Goal: Information Seeking & Learning: Learn about a topic

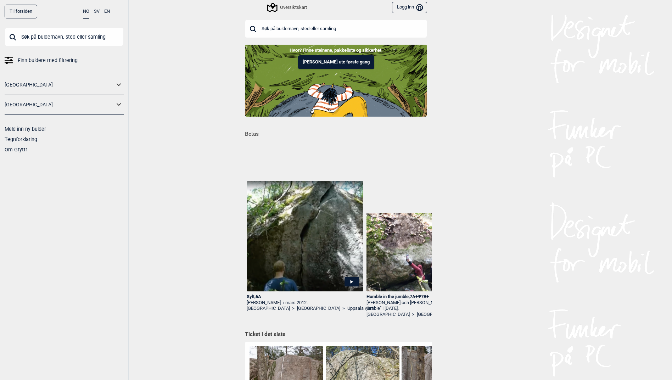
drag, startPoint x: 343, startPoint y: 64, endPoint x: 340, endPoint y: 64, distance: 3.6
click at [343, 64] on button "[PERSON_NAME] ute første gang" at bounding box center [336, 62] width 76 height 14
click at [77, 39] on input "text" at bounding box center [64, 37] width 119 height 18
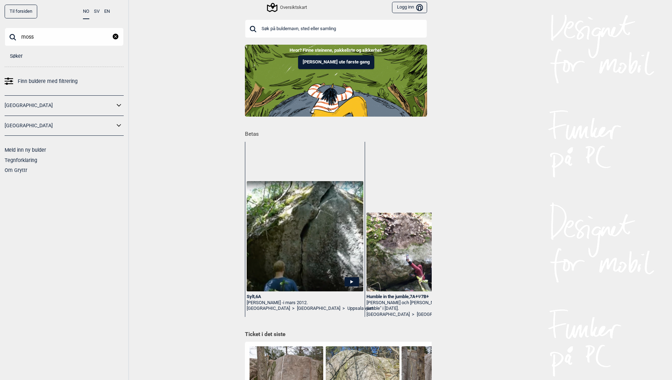
type input "moss"
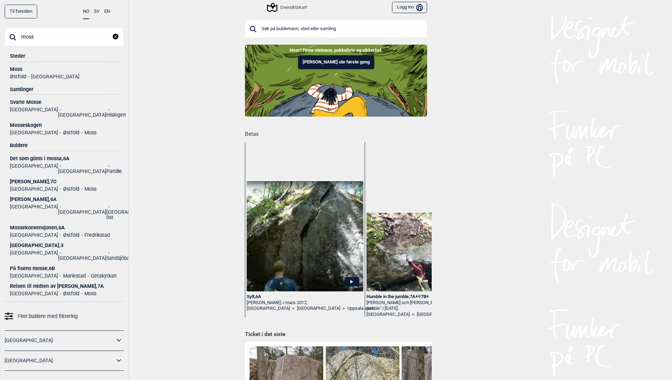
click at [13, 69] on div "Moss" at bounding box center [64, 69] width 108 height 5
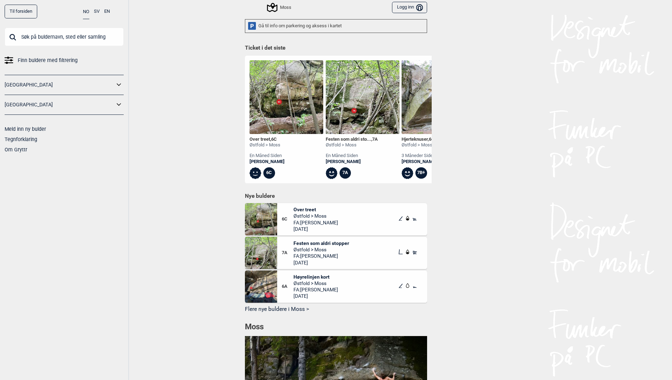
scroll to position [237, 0]
click at [287, 98] on img at bounding box center [286, 98] width 74 height 74
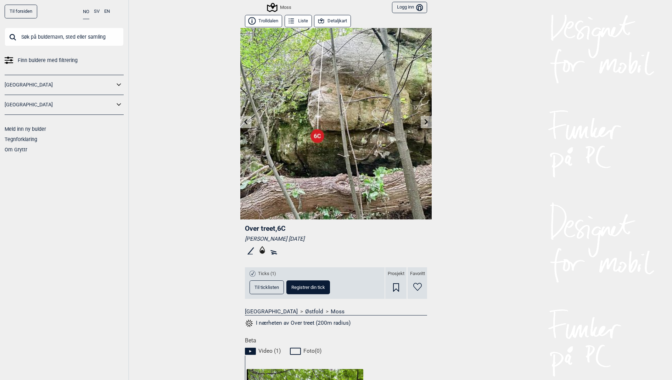
click at [424, 122] on icon at bounding box center [426, 122] width 4 height 6
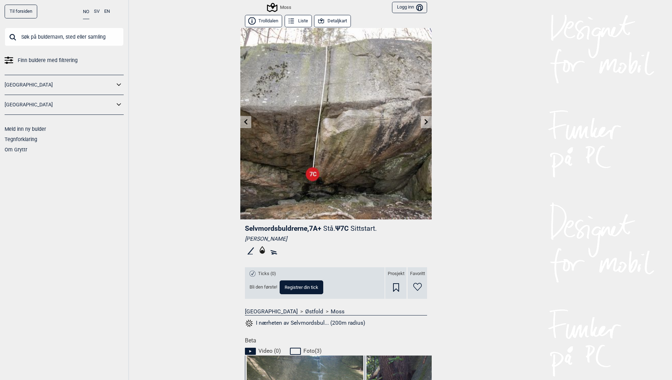
click at [424, 122] on icon at bounding box center [426, 122] width 4 height 6
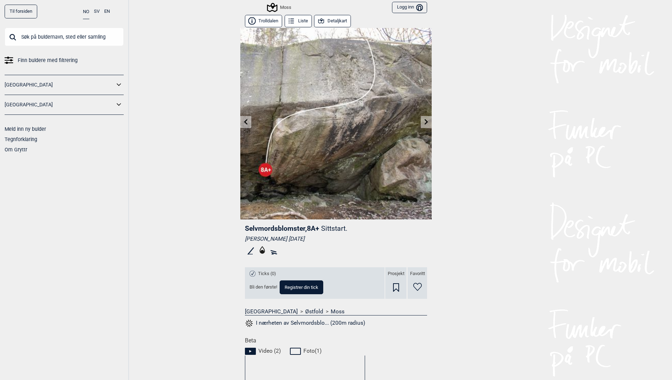
click at [424, 122] on icon at bounding box center [426, 122] width 4 height 6
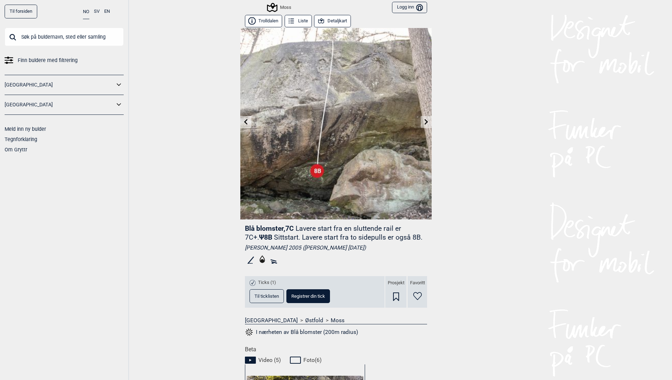
click at [424, 122] on icon at bounding box center [426, 122] width 4 height 6
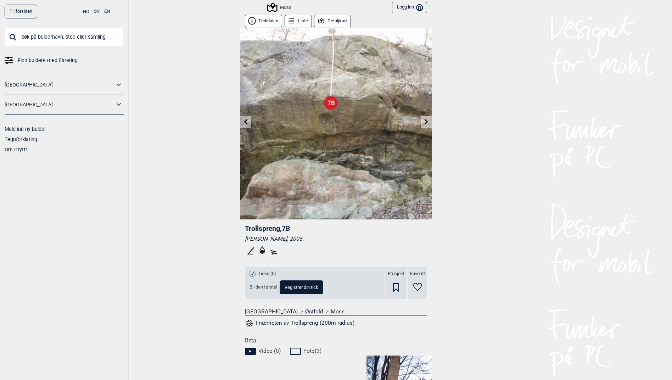
click at [426, 121] on link at bounding box center [426, 122] width 11 height 12
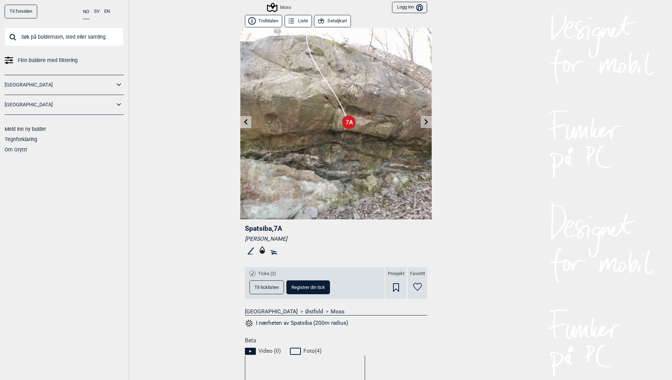
click at [426, 122] on link at bounding box center [426, 122] width 11 height 12
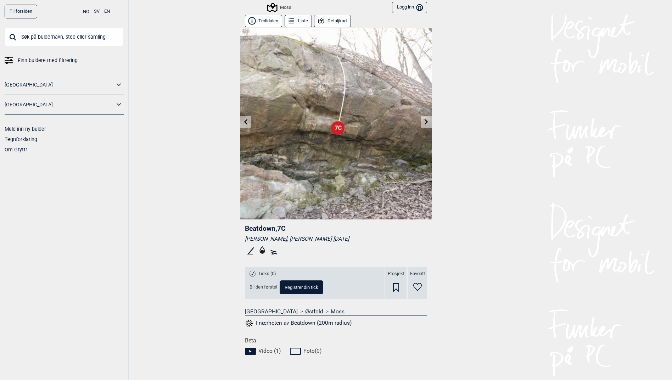
click at [424, 122] on icon at bounding box center [426, 122] width 4 height 6
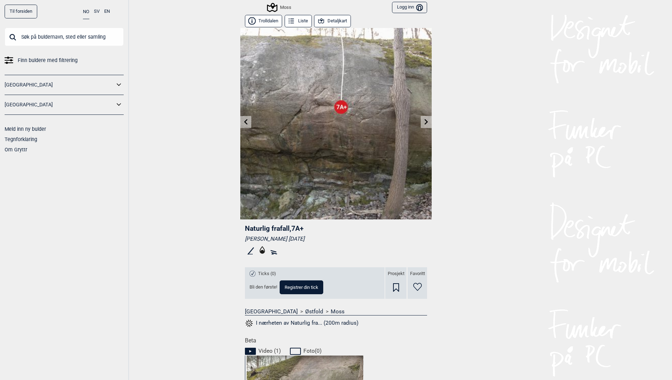
click at [244, 124] on icon at bounding box center [246, 122] width 6 height 6
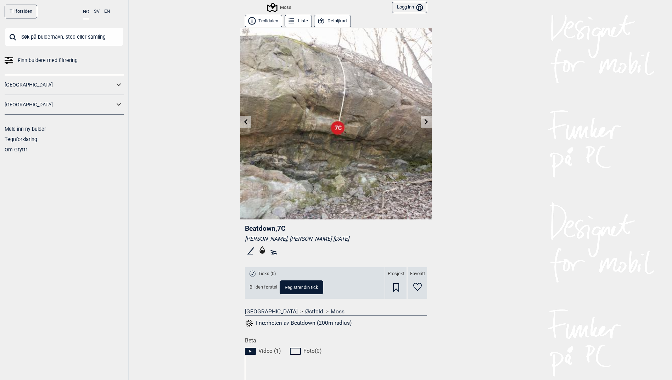
click at [244, 124] on icon at bounding box center [246, 122] width 6 height 6
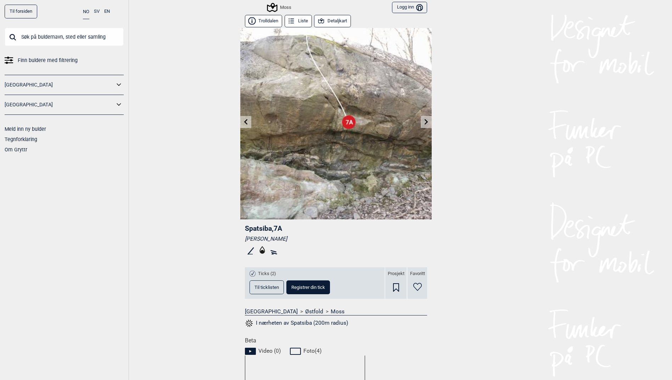
click at [244, 124] on icon at bounding box center [246, 122] width 6 height 6
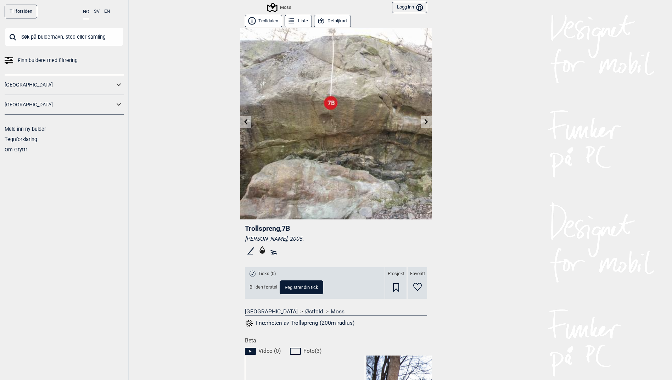
click at [217, 58] on div "Til forsiden NO SV EN Finn buldere med filtrering [GEOGRAPHIC_DATA] [GEOGRAPHIC…" at bounding box center [336, 190] width 672 height 380
click at [328, 21] on button "Detaljkart" at bounding box center [332, 21] width 37 height 12
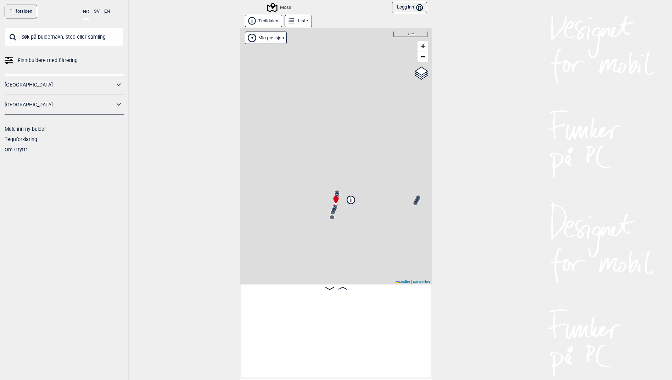
scroll to position [0, 354]
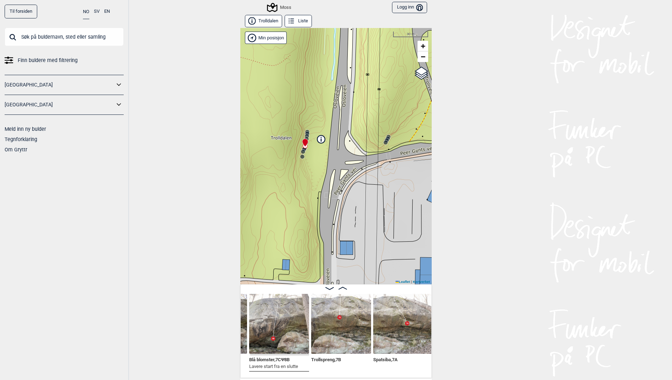
drag, startPoint x: 353, startPoint y: 219, endPoint x: 323, endPoint y: 158, distance: 67.5
click at [323, 158] on div "Moss Min posisjon 30 m + − Kartverket OpenStreetMap Google satellite Leaflet | …" at bounding box center [335, 156] width 191 height 256
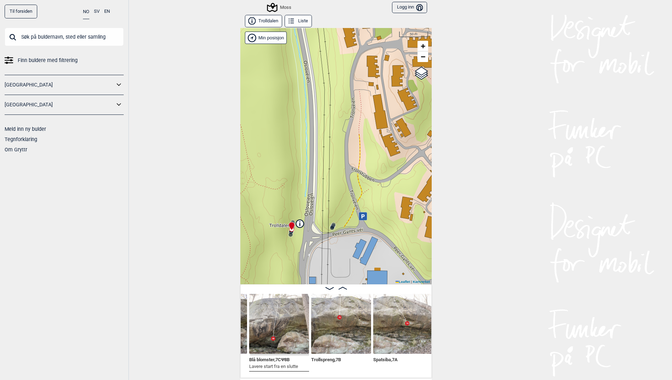
drag, startPoint x: 331, startPoint y: 114, endPoint x: 308, endPoint y: 191, distance: 80.5
click at [308, 191] on div "Moss Min posisjon 50 m + − Kartverket OpenStreetMap Google satellite Leaflet | …" at bounding box center [335, 156] width 191 height 256
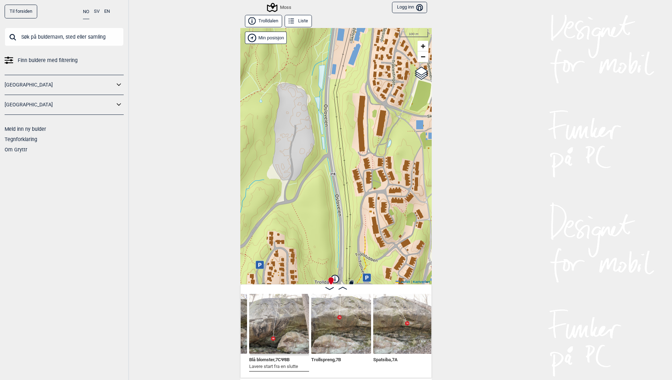
drag, startPoint x: 314, startPoint y: 119, endPoint x: 333, endPoint y: 195, distance: 78.0
click at [333, 196] on div "Moss Min posisjon 100 m + − Kartverket OpenStreetMap Google satellite Leaflet |…" at bounding box center [335, 156] width 191 height 256
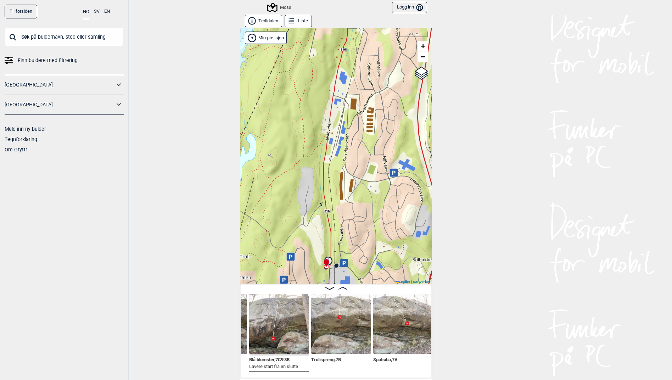
drag, startPoint x: 331, startPoint y: 127, endPoint x: 324, endPoint y: 180, distance: 53.6
click at [324, 180] on div "Moss Min posisjon 200 m + − Kartverket OpenStreetMap Google satellite Leaflet |…" at bounding box center [335, 156] width 191 height 256
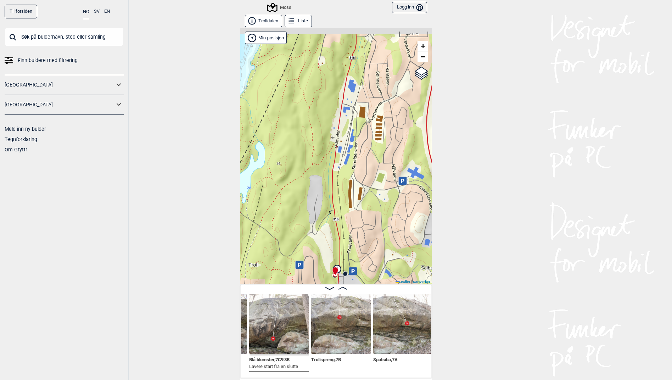
drag, startPoint x: 330, startPoint y: 205, endPoint x: 338, endPoint y: 214, distance: 12.5
click at [338, 214] on div "Moss Min posisjon 200 m + − Kartverket OpenStreetMap Google satellite Leaflet |…" at bounding box center [335, 156] width 191 height 256
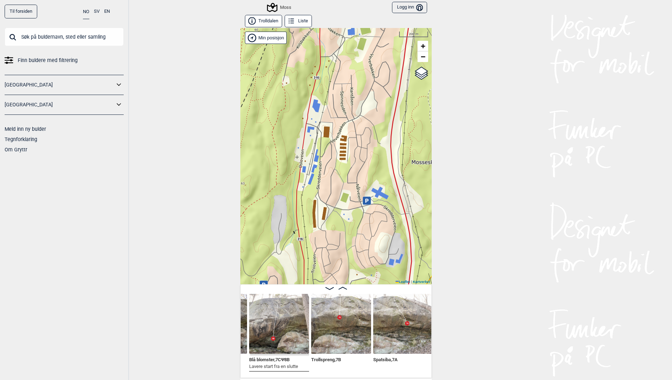
drag, startPoint x: 324, startPoint y: 154, endPoint x: 288, endPoint y: 162, distance: 36.9
click at [288, 162] on div "Moss Min posisjon 200 m + − Kartverket OpenStreetMap Google satellite Leaflet |…" at bounding box center [335, 156] width 191 height 256
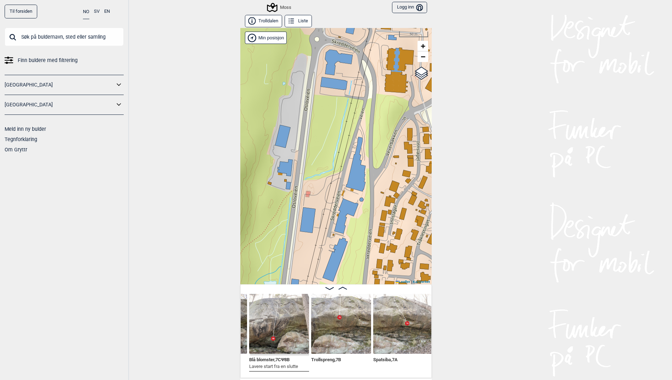
drag, startPoint x: 306, startPoint y: 139, endPoint x: 383, endPoint y: 148, distance: 77.0
click at [383, 148] on div "Moss Min posisjon 50 m + − Kartverket OpenStreetMap Google satellite Leaflet | …" at bounding box center [335, 156] width 191 height 256
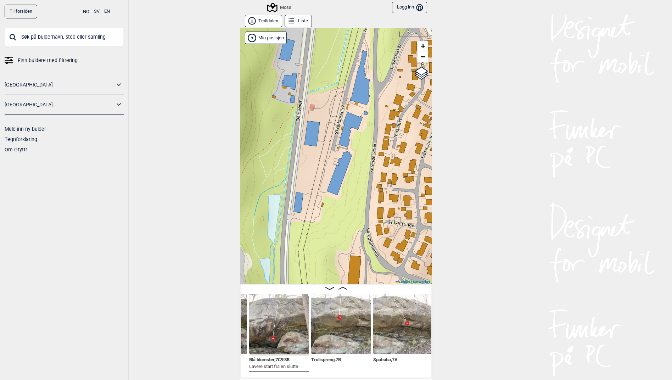
drag, startPoint x: 375, startPoint y: 202, endPoint x: 379, endPoint y: 109, distance: 92.9
click at [379, 109] on div "Moss Min posisjon 50 m + − Kartverket OpenStreetMap Google satellite Leaflet | …" at bounding box center [335, 156] width 191 height 256
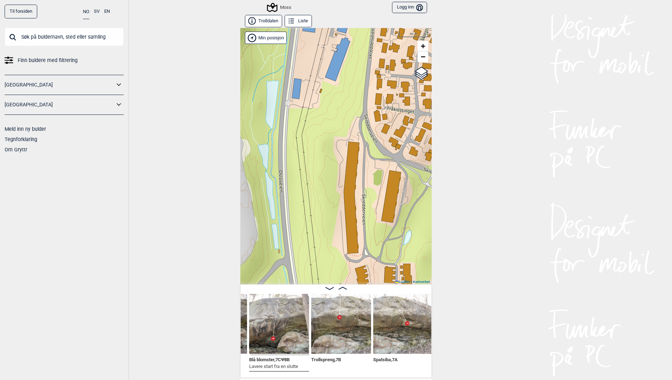
drag, startPoint x: 390, startPoint y: 170, endPoint x: 390, endPoint y: 114, distance: 55.6
click at [390, 114] on div "Moss Min posisjon 50 m + − Kartverket OpenStreetMap Google satellite Leaflet | …" at bounding box center [335, 156] width 191 height 256
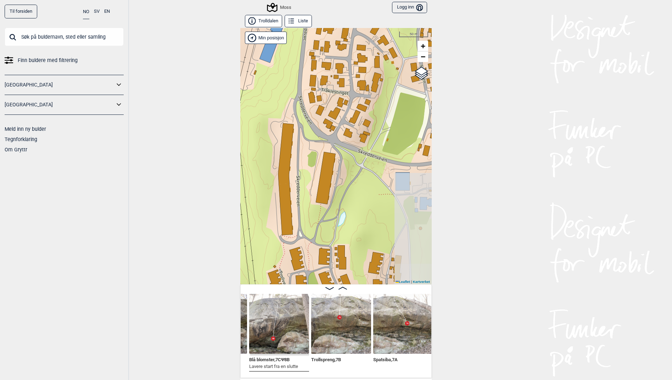
drag, startPoint x: 396, startPoint y: 173, endPoint x: 332, endPoint y: 155, distance: 66.9
click at [332, 155] on div "Moss Min posisjon 50 m + − Kartverket OpenStreetMap Google satellite Leaflet | …" at bounding box center [335, 156] width 191 height 256
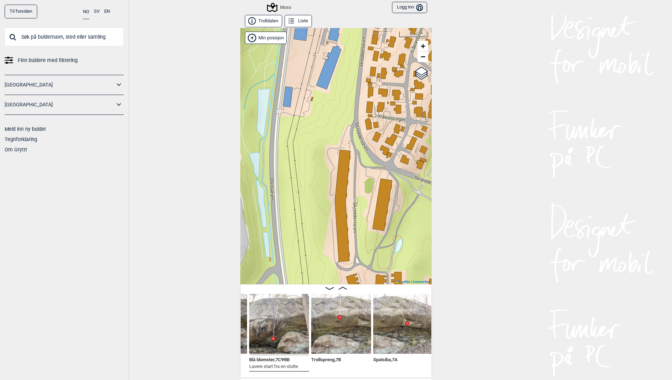
drag, startPoint x: 295, startPoint y: 148, endPoint x: 352, endPoint y: 174, distance: 62.6
click at [352, 174] on div "Moss Min posisjon 50 m + − Kartverket OpenStreetMap Google satellite Leaflet | …" at bounding box center [335, 156] width 191 height 256
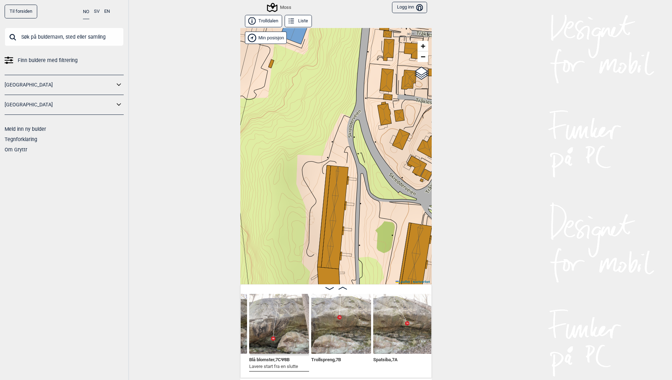
drag, startPoint x: 347, startPoint y: 121, endPoint x: 353, endPoint y: 134, distance: 14.0
click at [353, 134] on div "Moss Min posisjon 30 m + − Kartverket OpenStreetMap Google satellite Leaflet | …" at bounding box center [335, 156] width 191 height 256
click at [394, 86] on input "Google satellite" at bounding box center [396, 85] width 5 height 5
radio input "true"
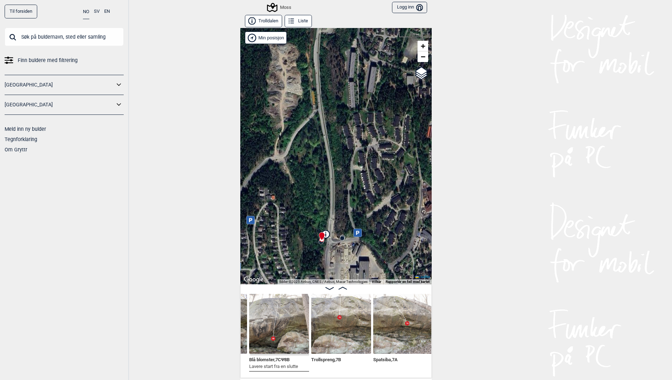
drag, startPoint x: 352, startPoint y: 218, endPoint x: 356, endPoint y: 111, distance: 107.8
click at [356, 111] on div "Moss Min posisjon 100 m + − Kartverket OpenStreetMap Google satellite Leaflet H…" at bounding box center [335, 156] width 191 height 256
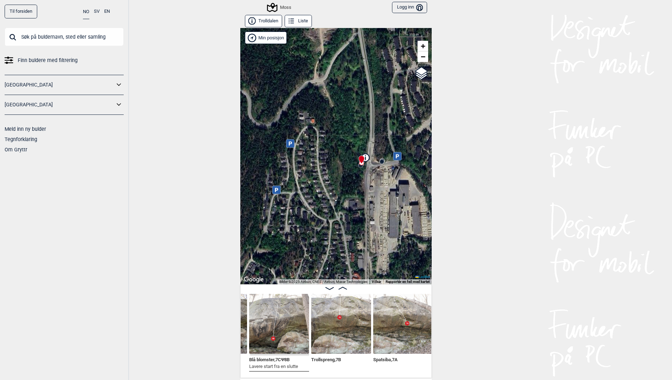
drag, startPoint x: 344, startPoint y: 213, endPoint x: 384, endPoint y: 137, distance: 86.2
click at [384, 137] on div "Moss Min posisjon 100 m + − Kartverket OpenStreetMap Google satellite Leaflet H…" at bounding box center [335, 156] width 191 height 256
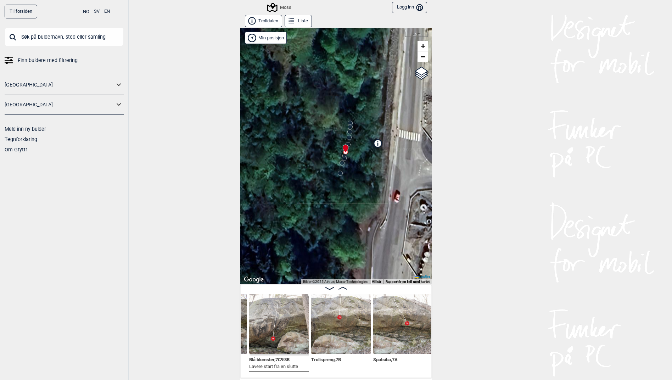
drag, startPoint x: 350, startPoint y: 136, endPoint x: 355, endPoint y: 177, distance: 40.7
click at [355, 177] on div "Moss Min posisjon 10 m + − Kartverket OpenStreetMap Google satellite Leaflet Hu…" at bounding box center [335, 156] width 191 height 256
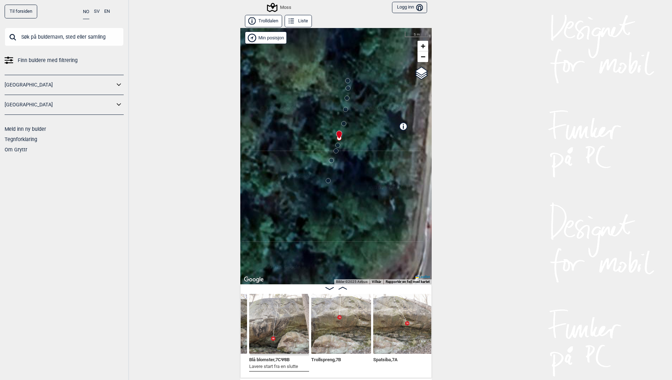
click at [403, 126] on icon at bounding box center [403, 126] width 1 height 3
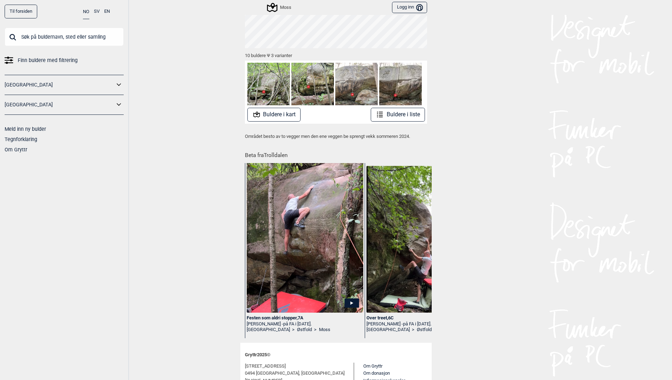
scroll to position [131, 0]
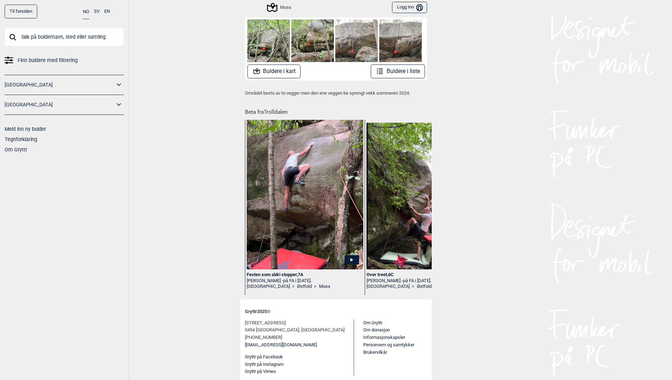
click at [350, 260] on icon at bounding box center [351, 260] width 3 height 4
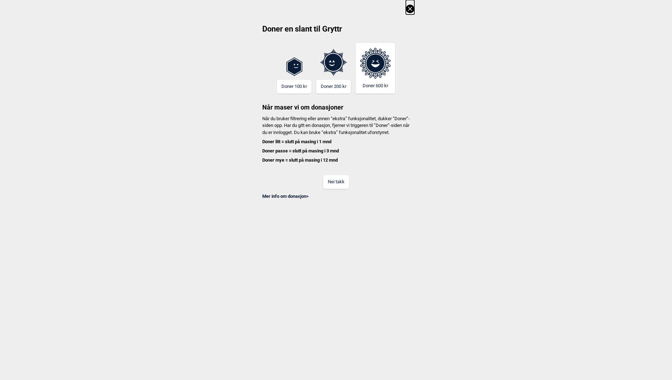
click at [343, 189] on button "Nei takk" at bounding box center [336, 182] width 26 height 14
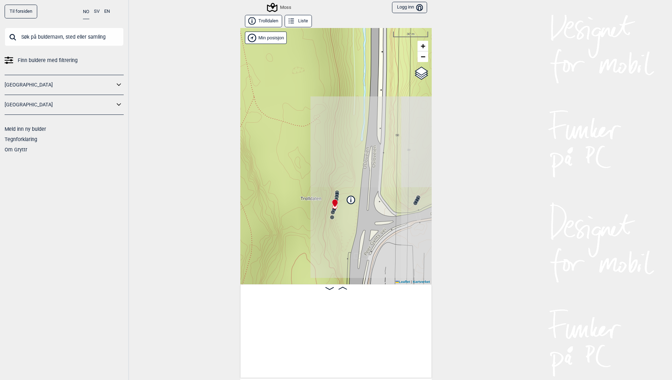
scroll to position [0, 354]
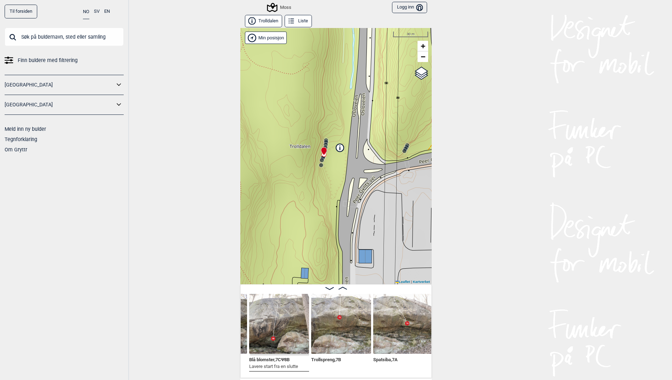
drag, startPoint x: 294, startPoint y: 133, endPoint x: 284, endPoint y: 80, distance: 54.2
click at [284, 80] on div "Moss Min posisjon 30 m + − Kartverket OpenStreetMap Google satellite Leaflet | …" at bounding box center [335, 156] width 191 height 256
